Goal: Transaction & Acquisition: Purchase product/service

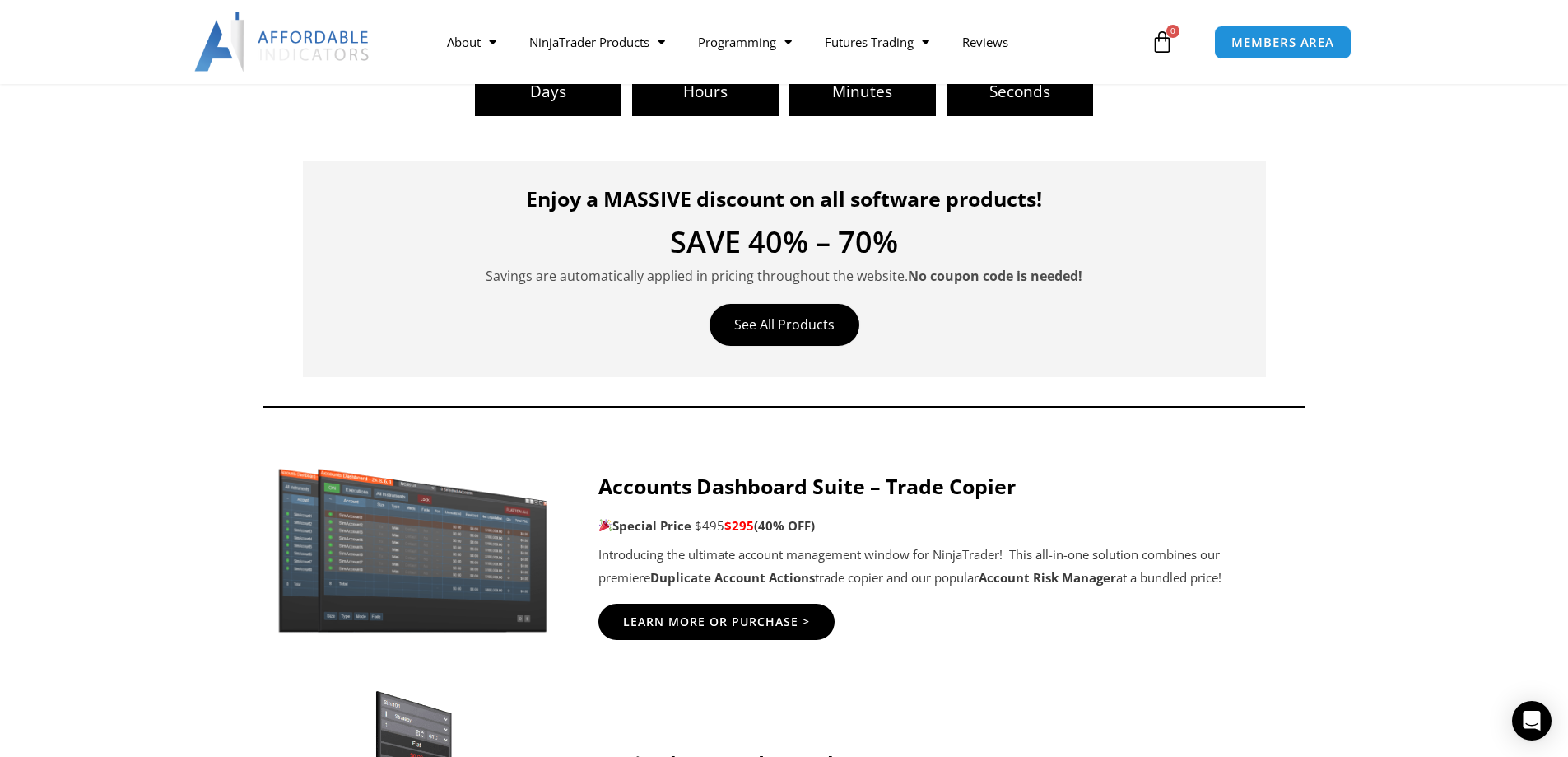
scroll to position [741, 0]
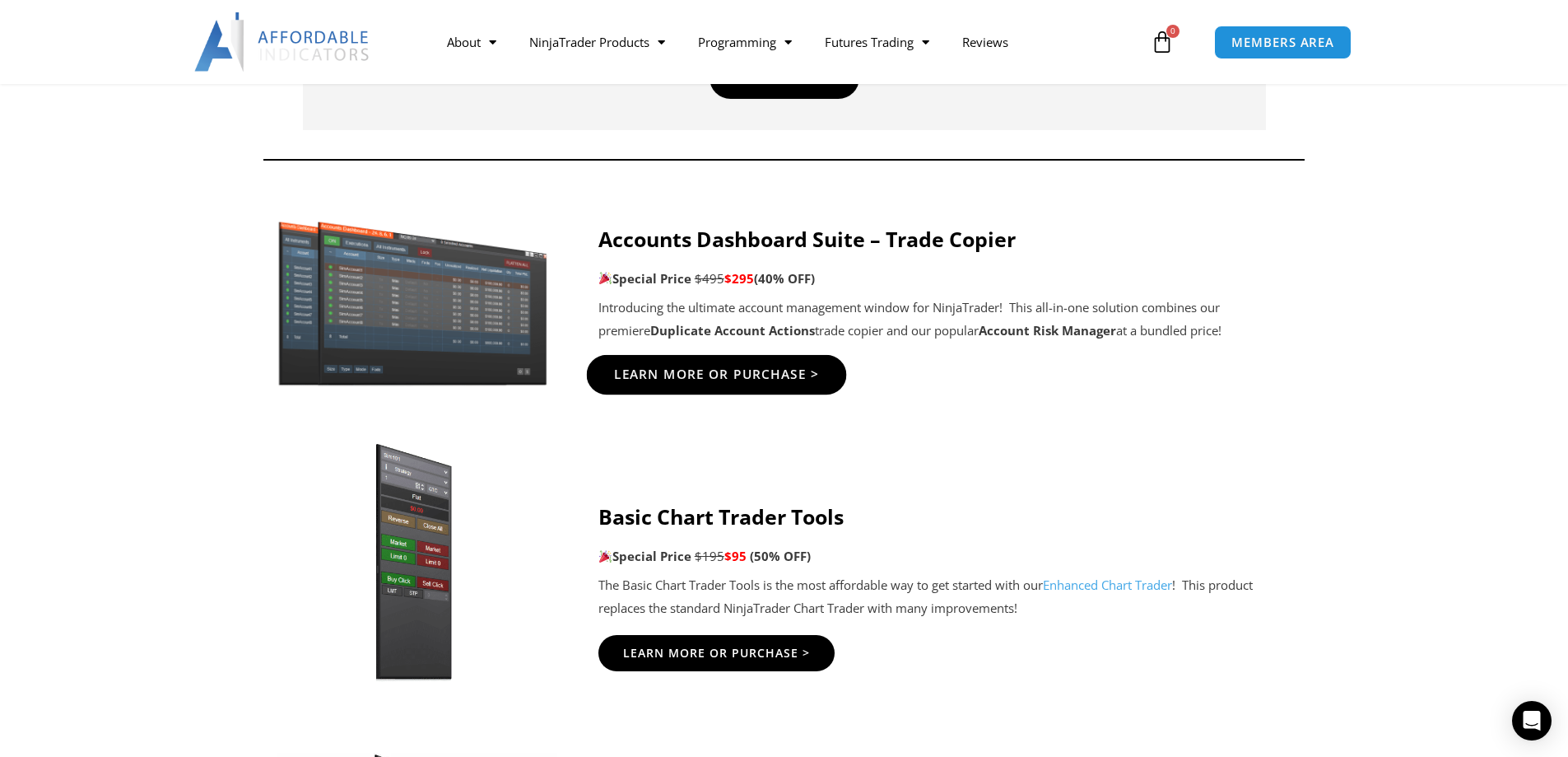
click at [715, 377] on span "Learn More Or Purchase >" at bounding box center [716, 375] width 206 height 12
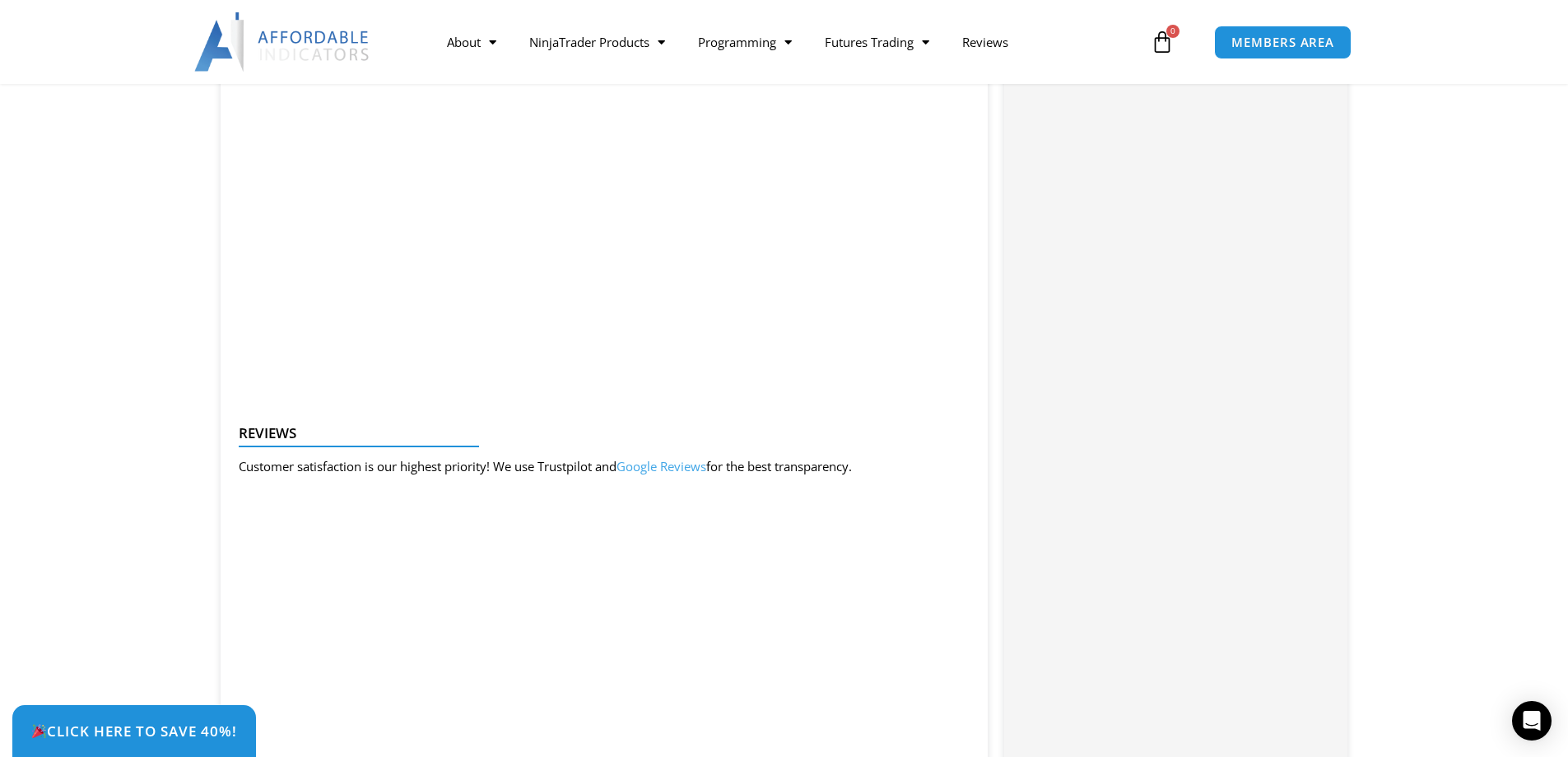
scroll to position [1482, 0]
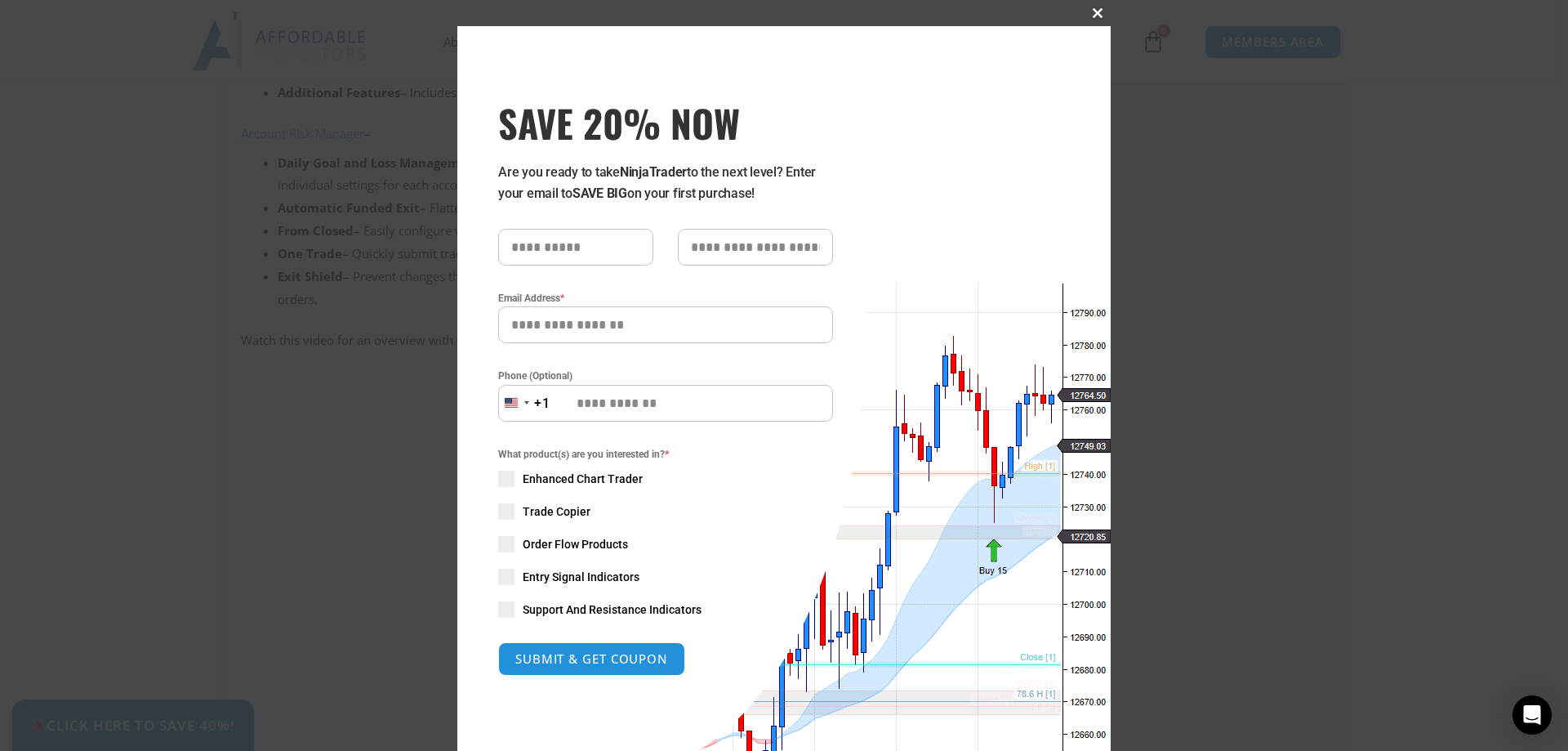
click at [1091, 15] on span at bounding box center [1097, 12] width 26 height 10
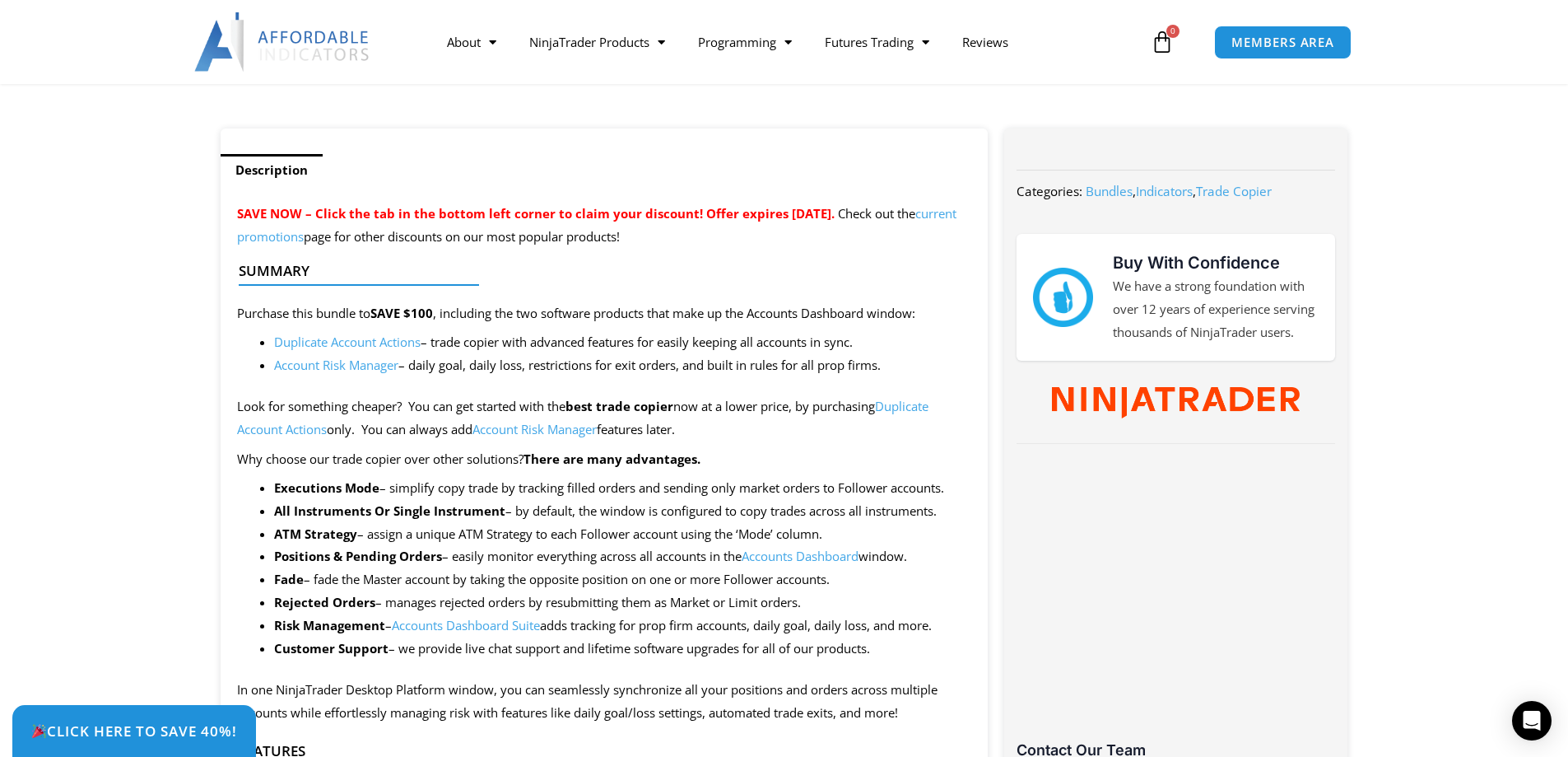
scroll to position [411, 0]
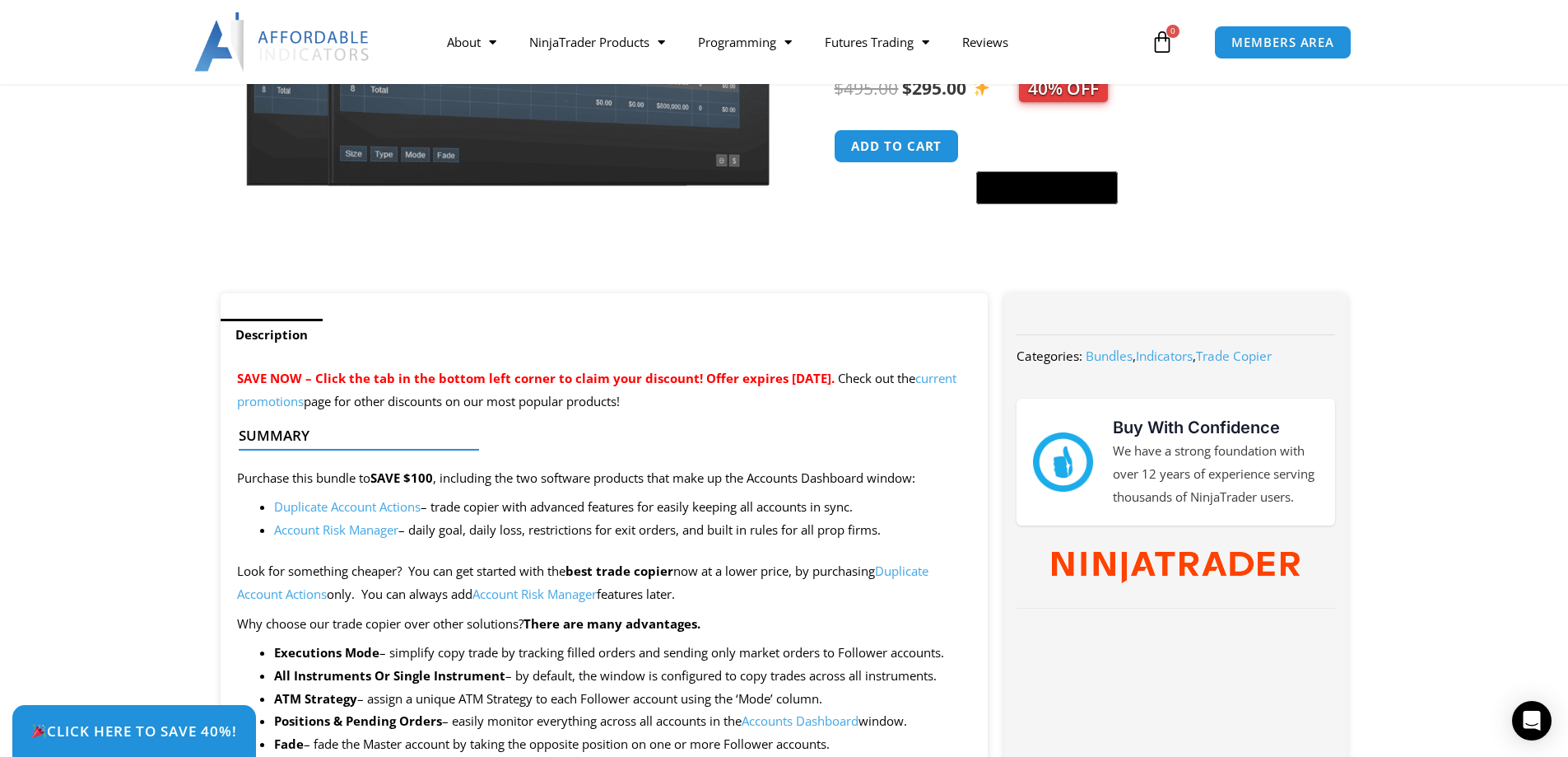
click at [346, 403] on link "current promotions" at bounding box center [597, 389] width 719 height 39
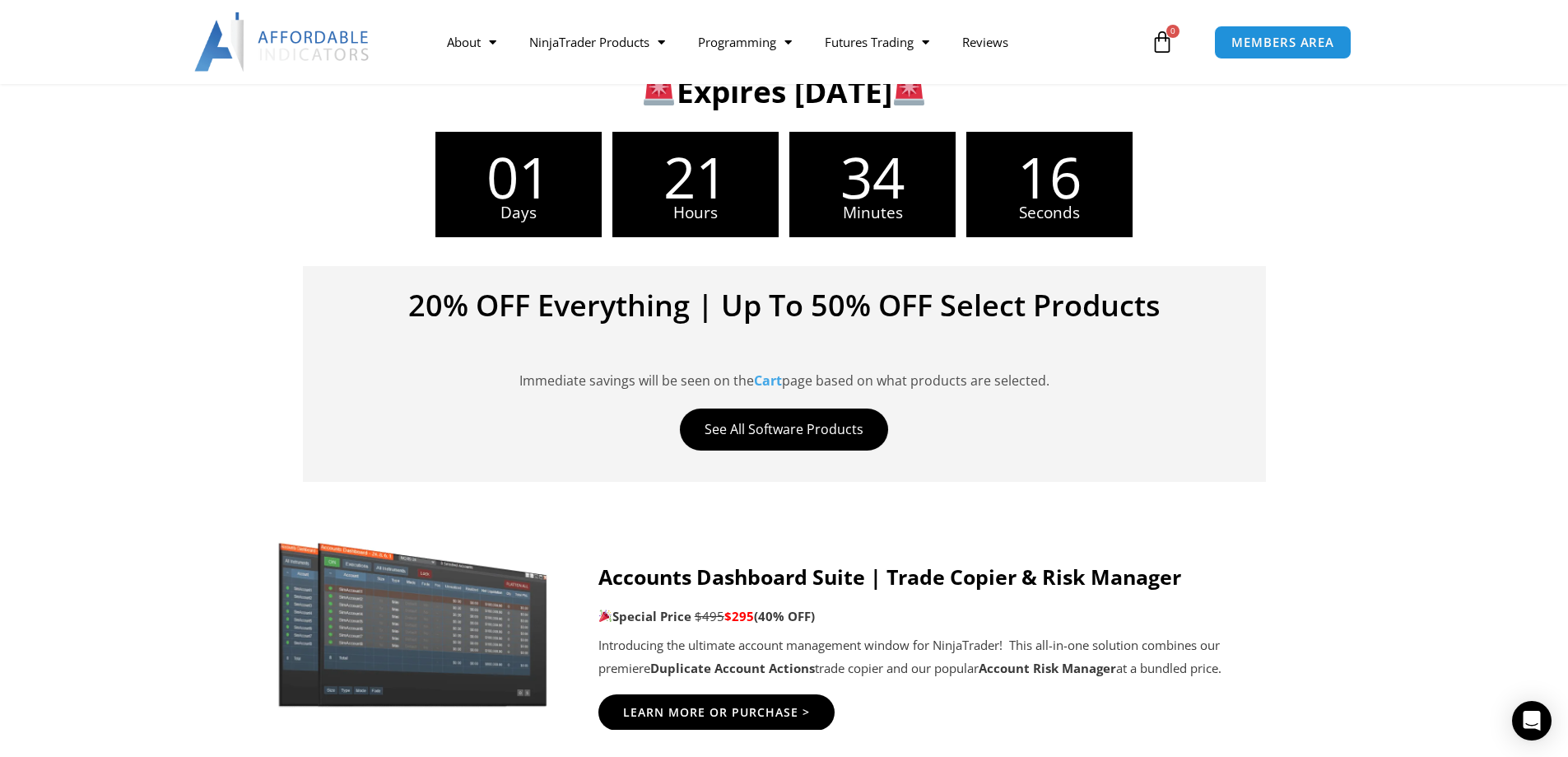
scroll to position [741, 0]
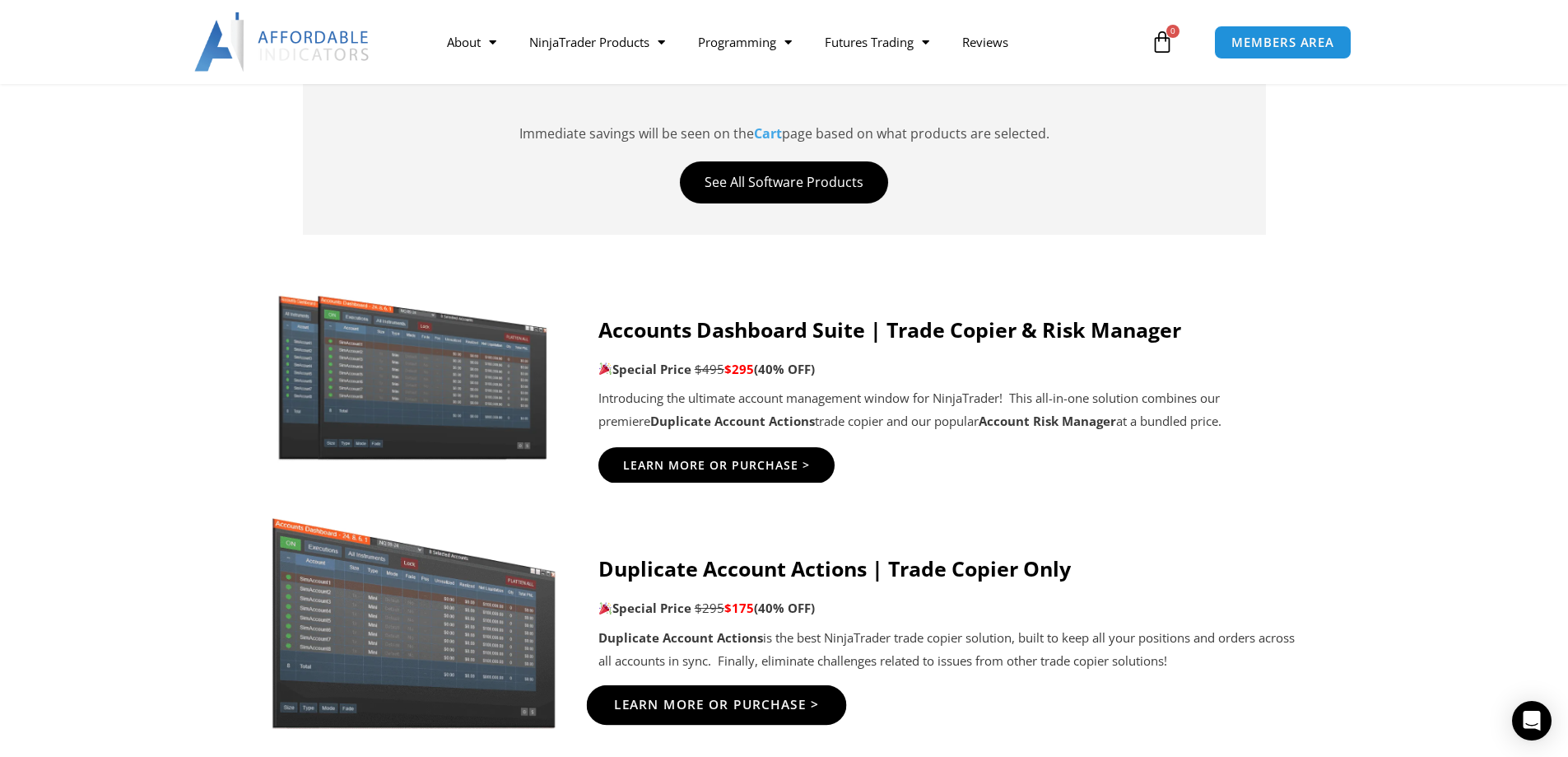
click at [697, 714] on link "Learn More Or Purchase >" at bounding box center [716, 704] width 260 height 39
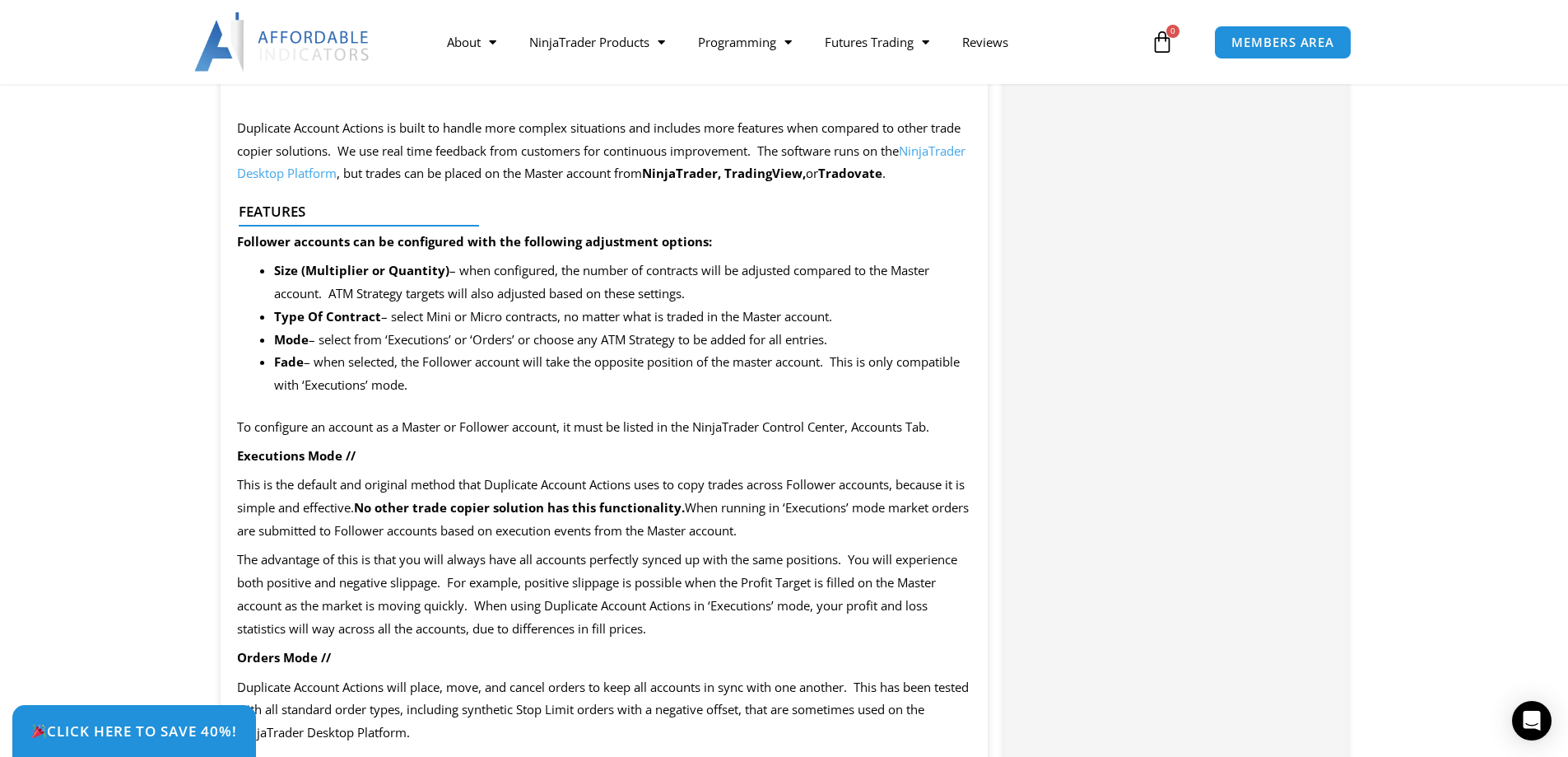
scroll to position [1482, 0]
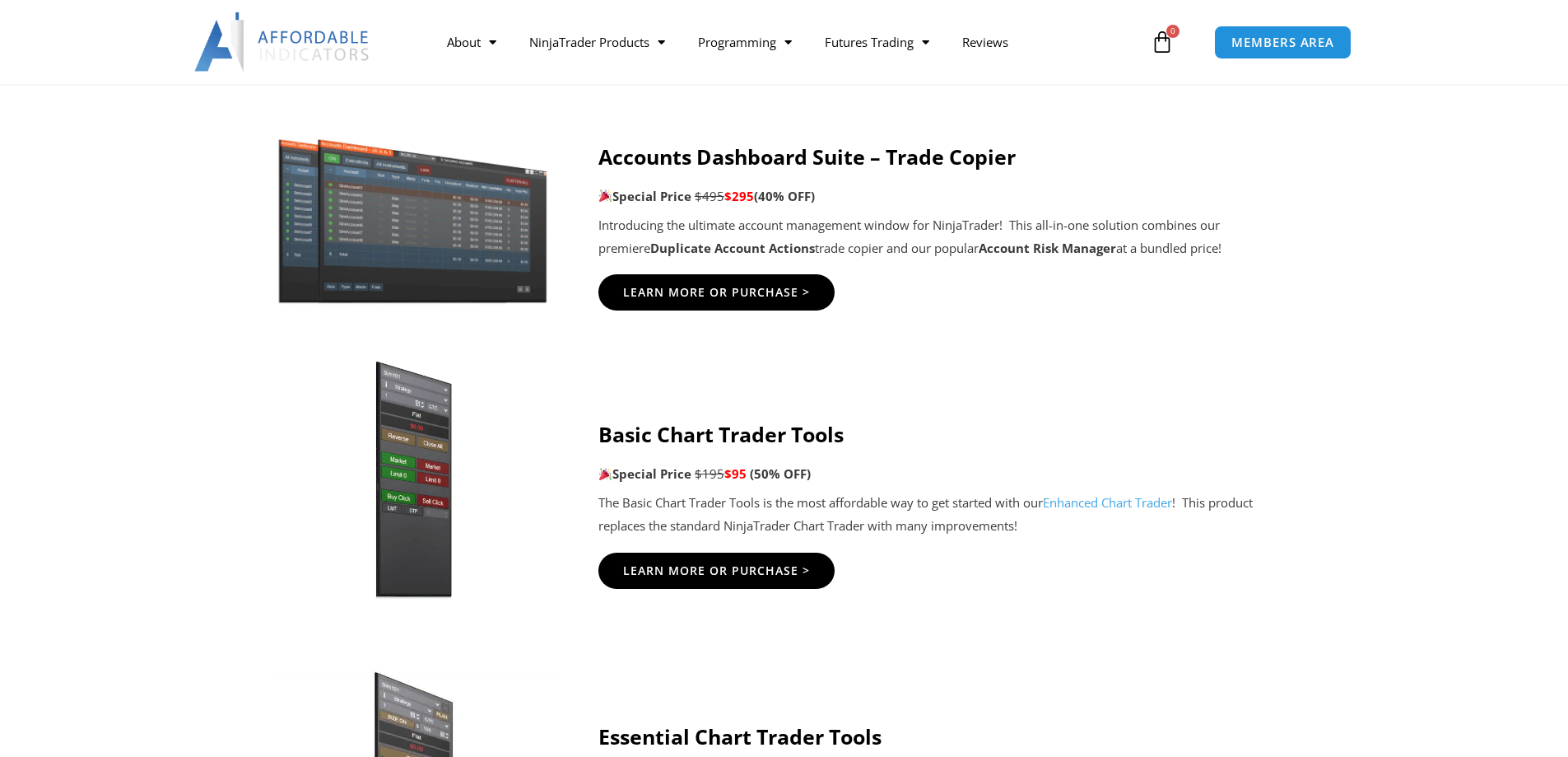
scroll to position [906, 0]
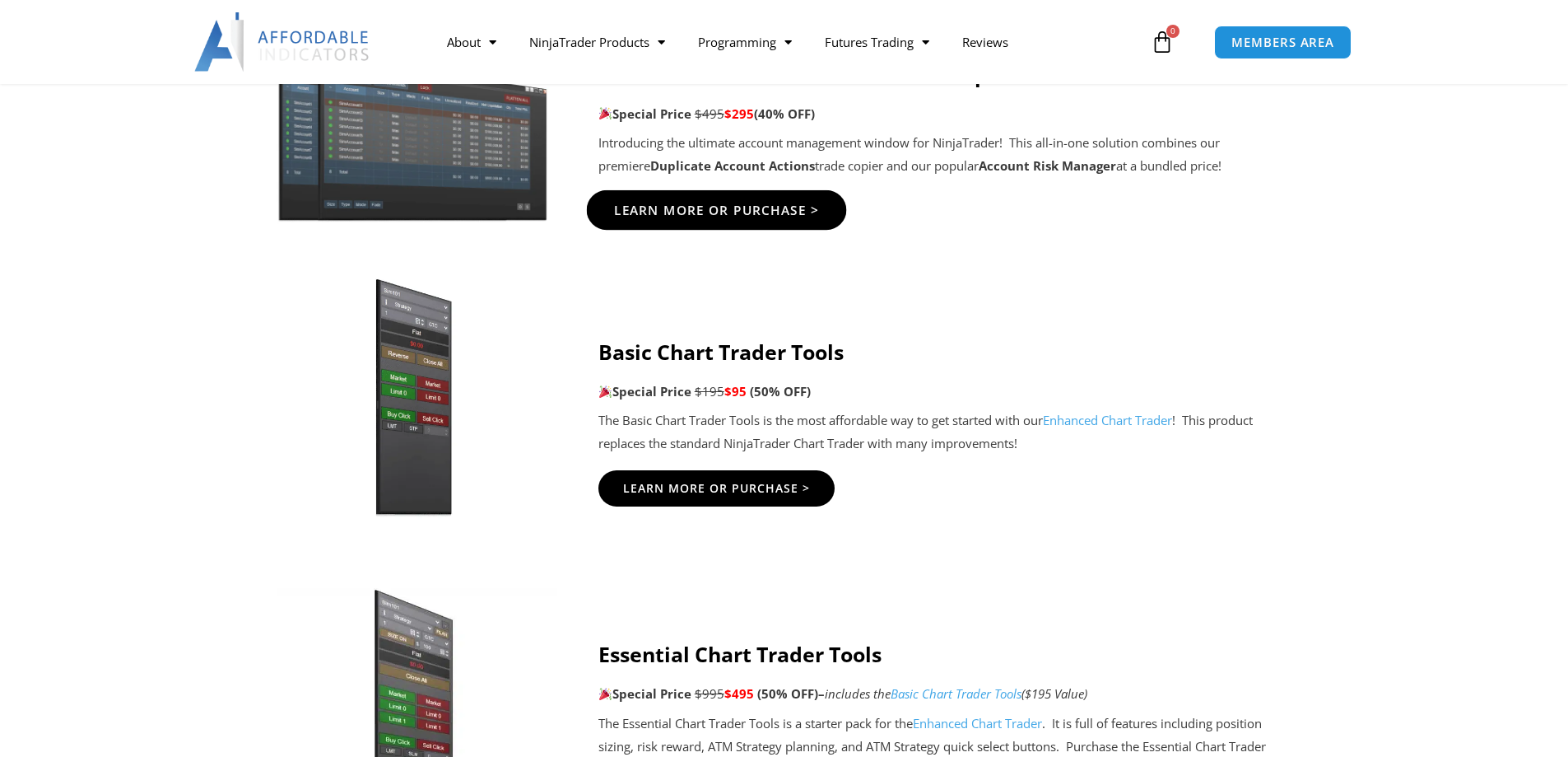
click at [769, 206] on span "Learn More Or Purchase >" at bounding box center [716, 210] width 206 height 12
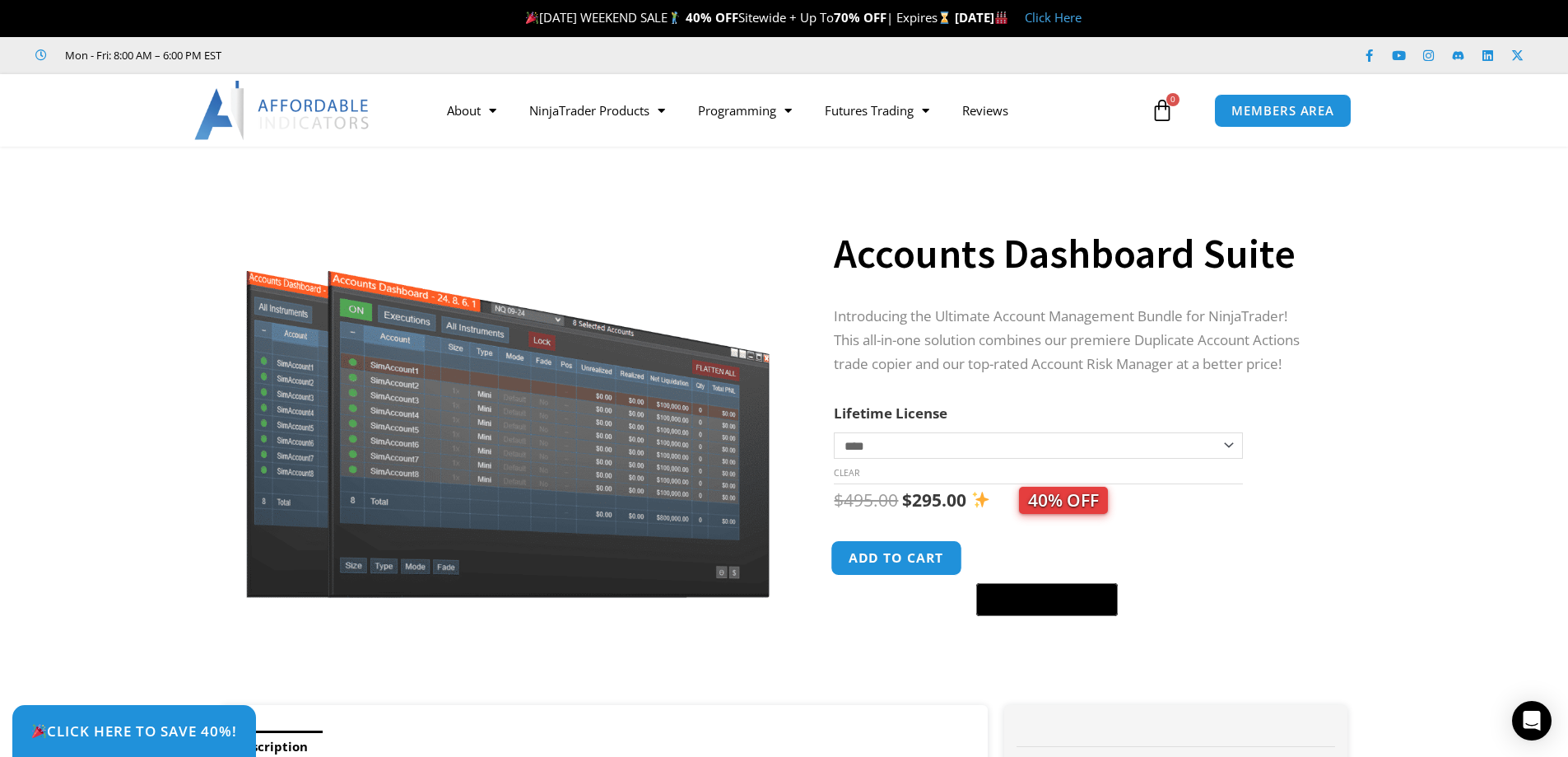
click at [910, 561] on button "Add to cart" at bounding box center [897, 557] width 132 height 35
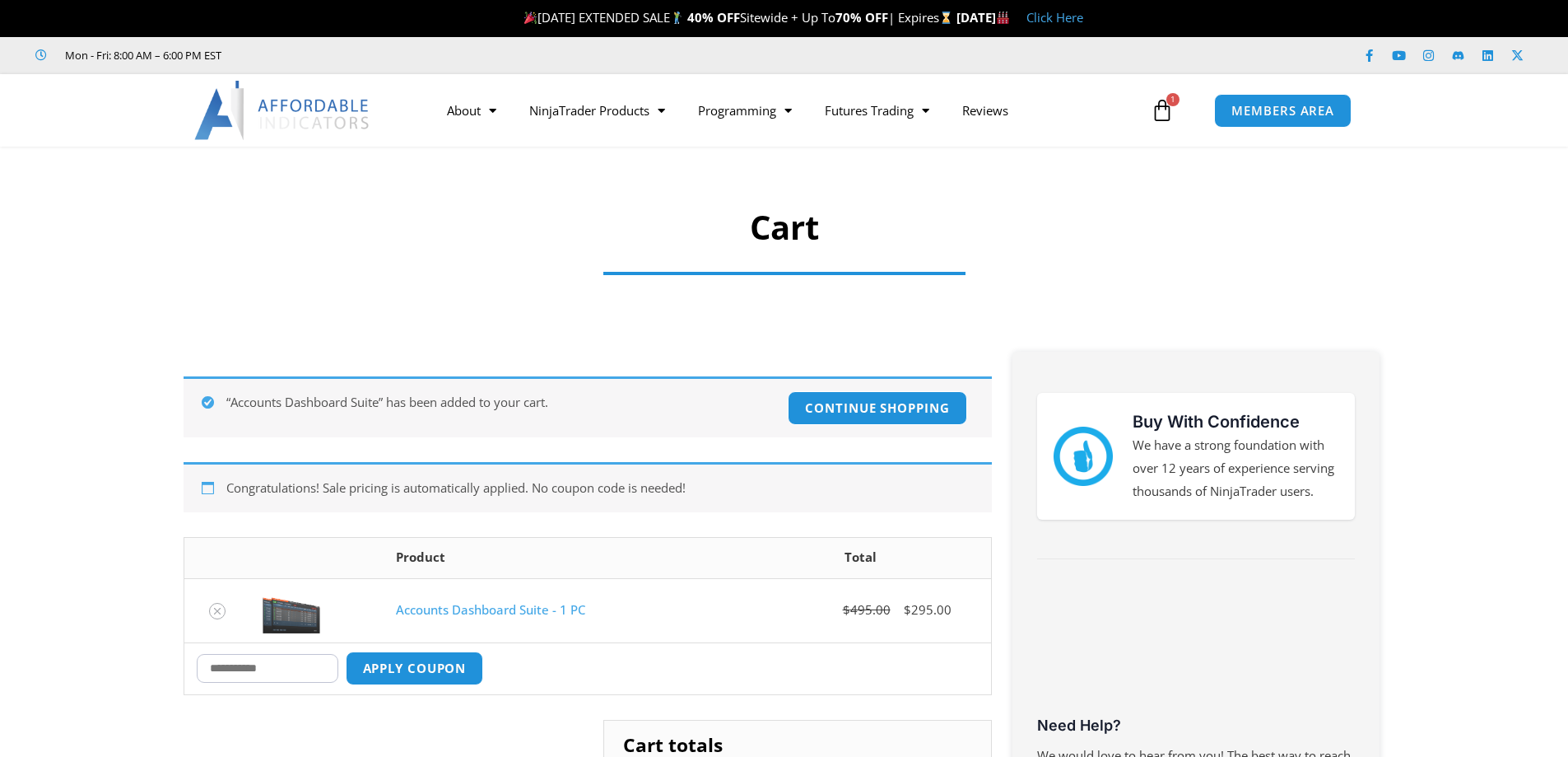
click at [304, 674] on input "Coupon:" at bounding box center [268, 668] width 142 height 29
type input "*******"
click at [453, 664] on button "Apply coupon" at bounding box center [414, 668] width 145 height 35
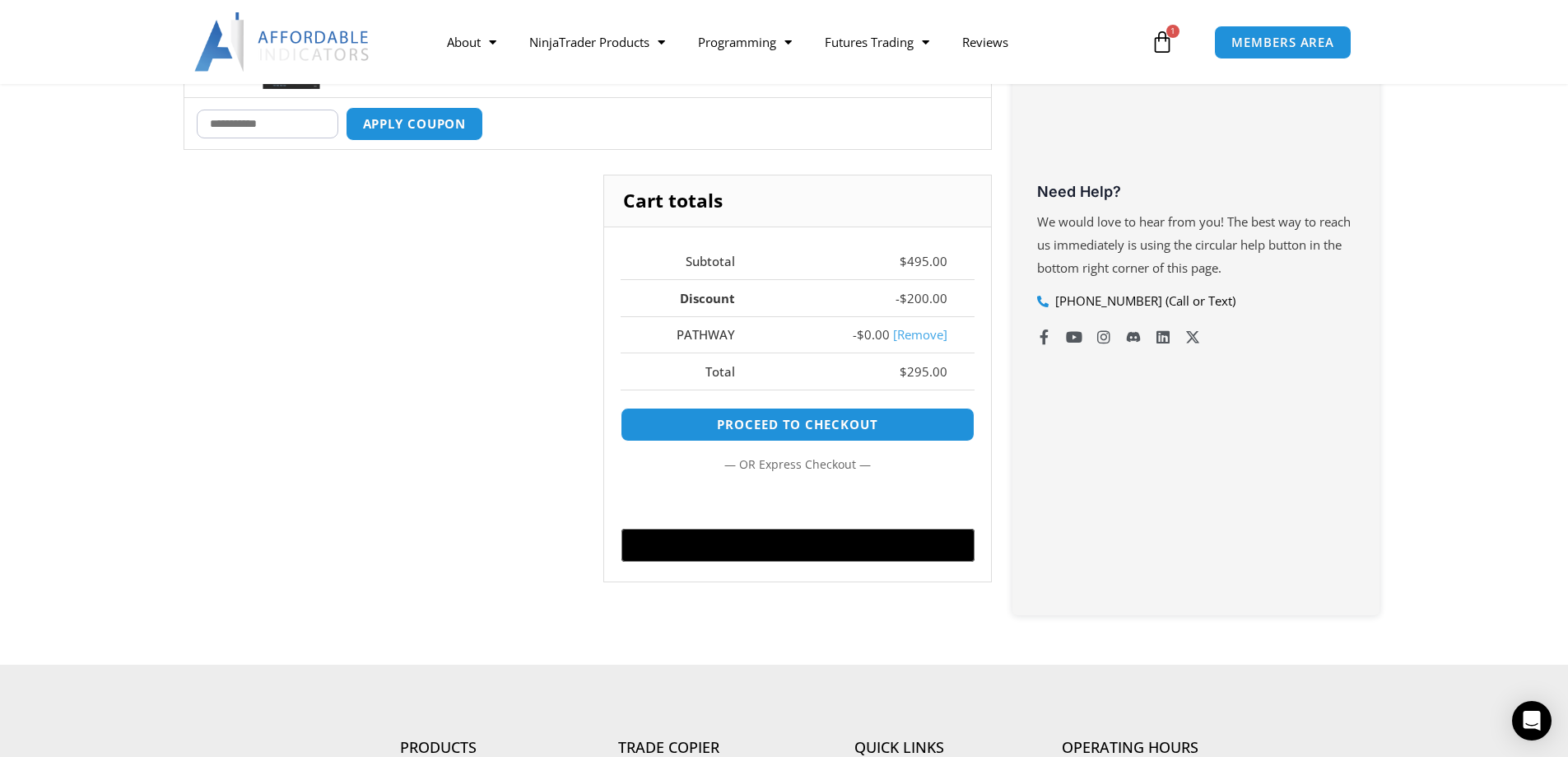
scroll to position [863, 0]
